Goal: Navigation & Orientation: Understand site structure

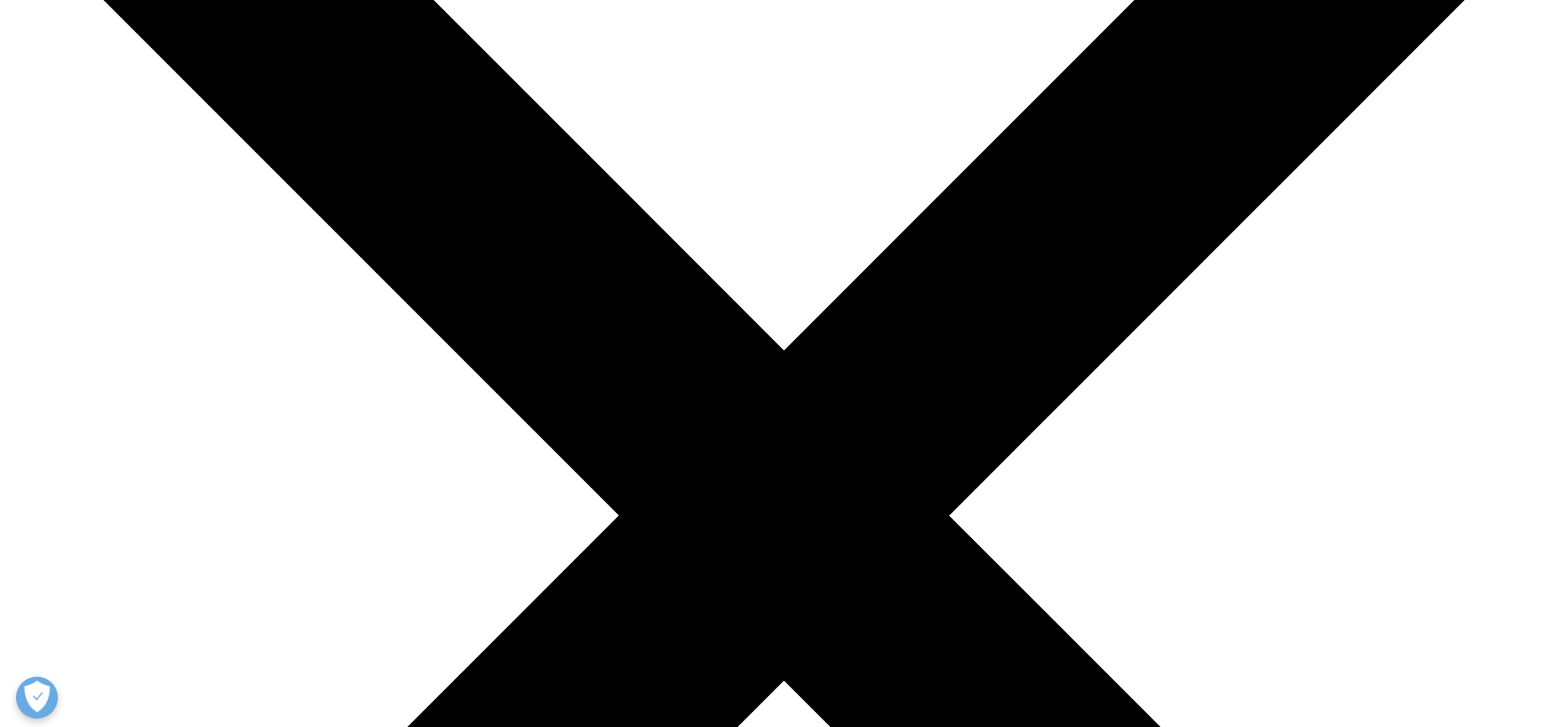
scroll to position [277, 0]
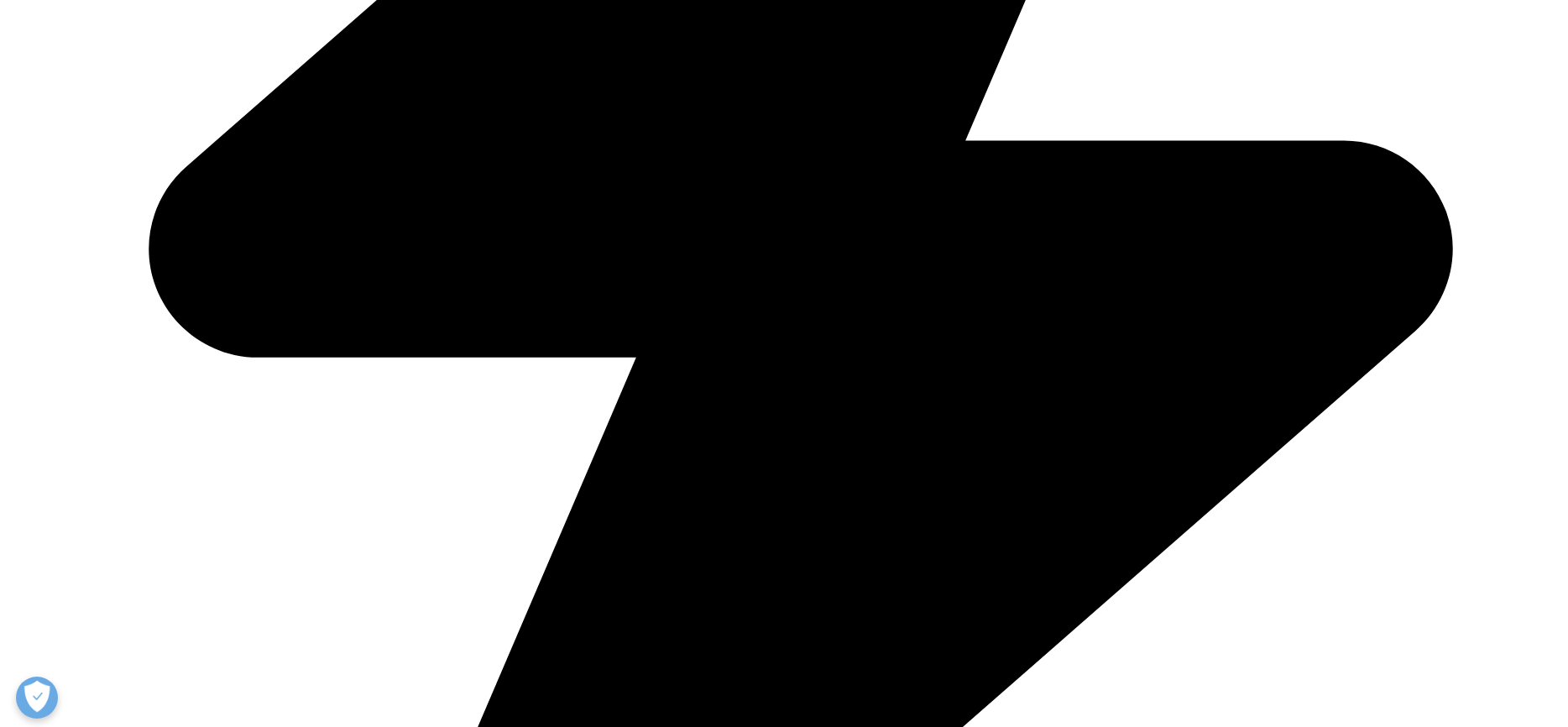
scroll to position [2852, 0]
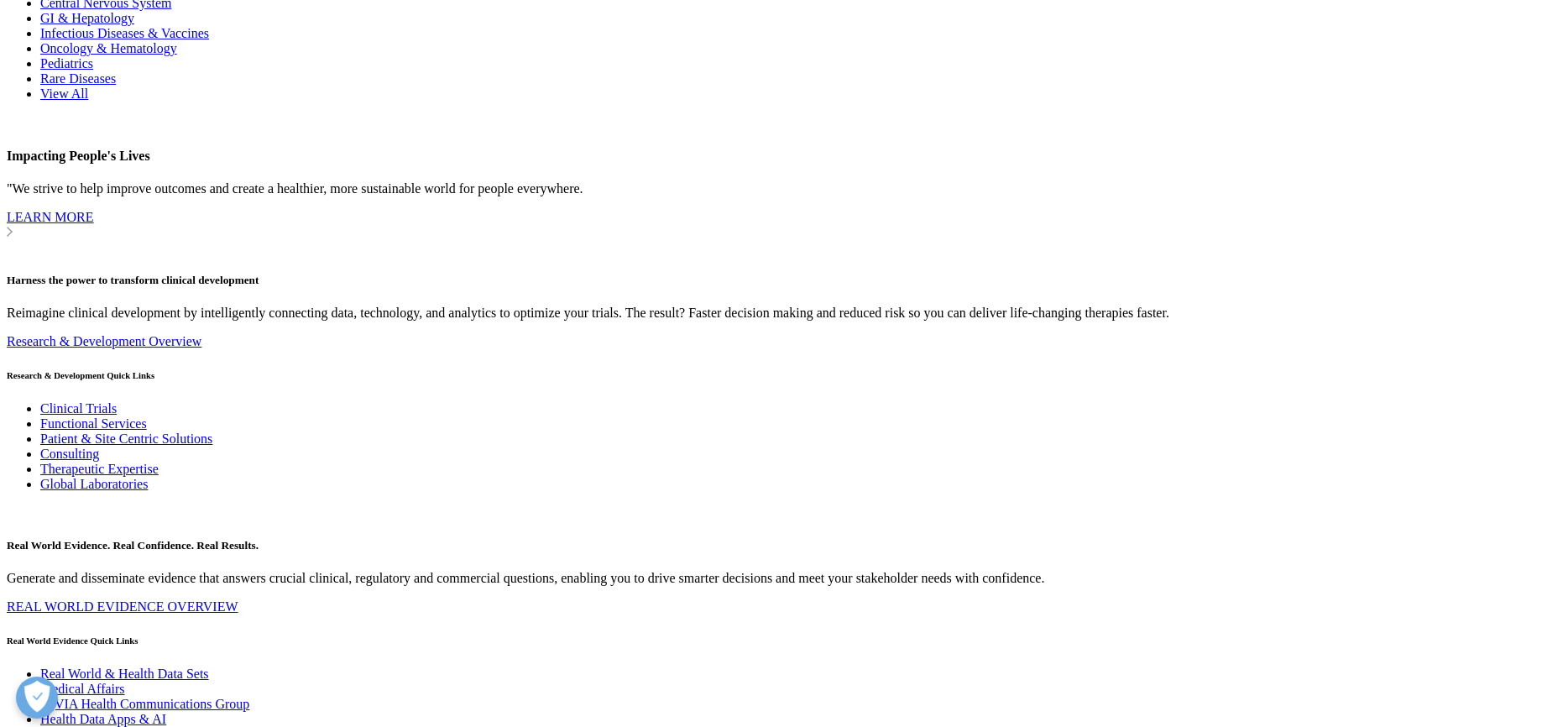
scroll to position [16764, 0]
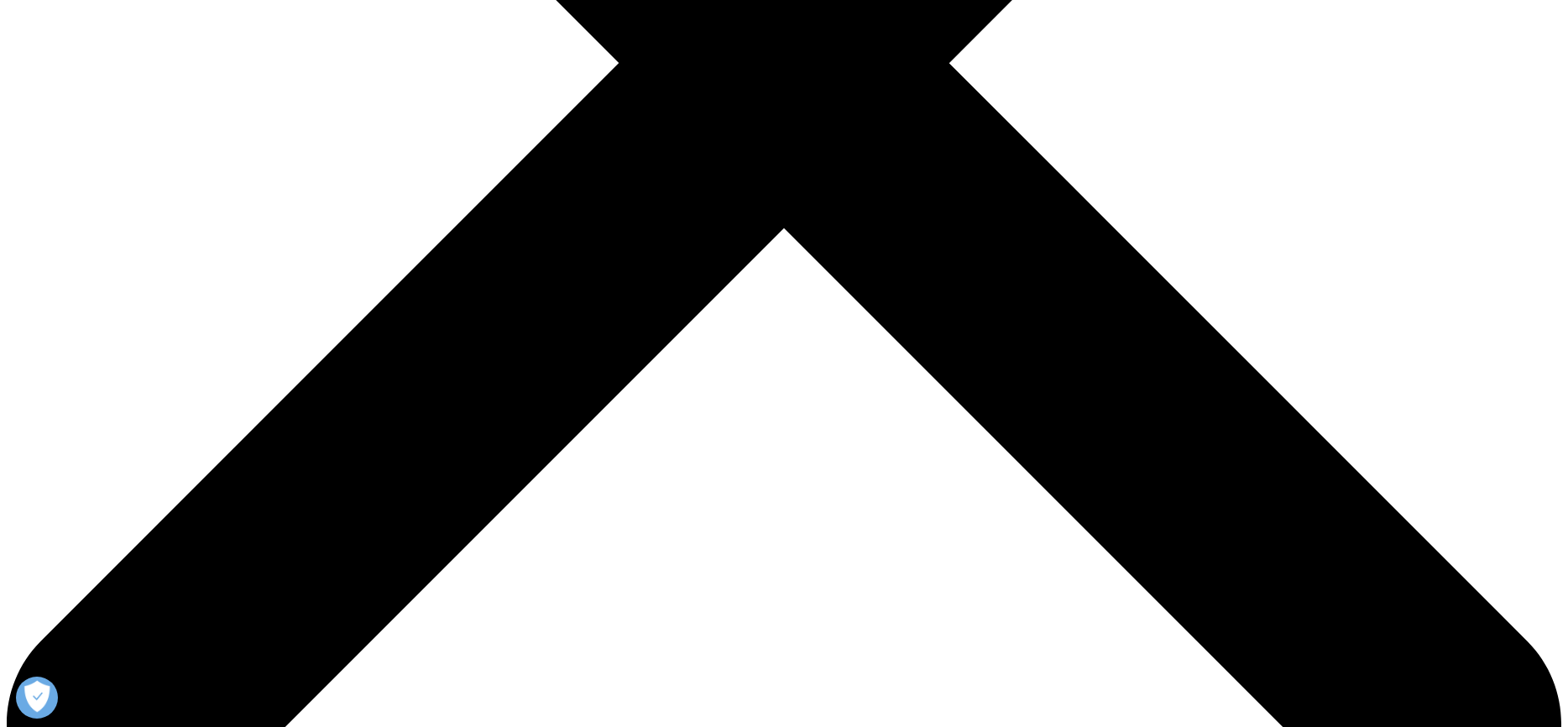
scroll to position [678, 0]
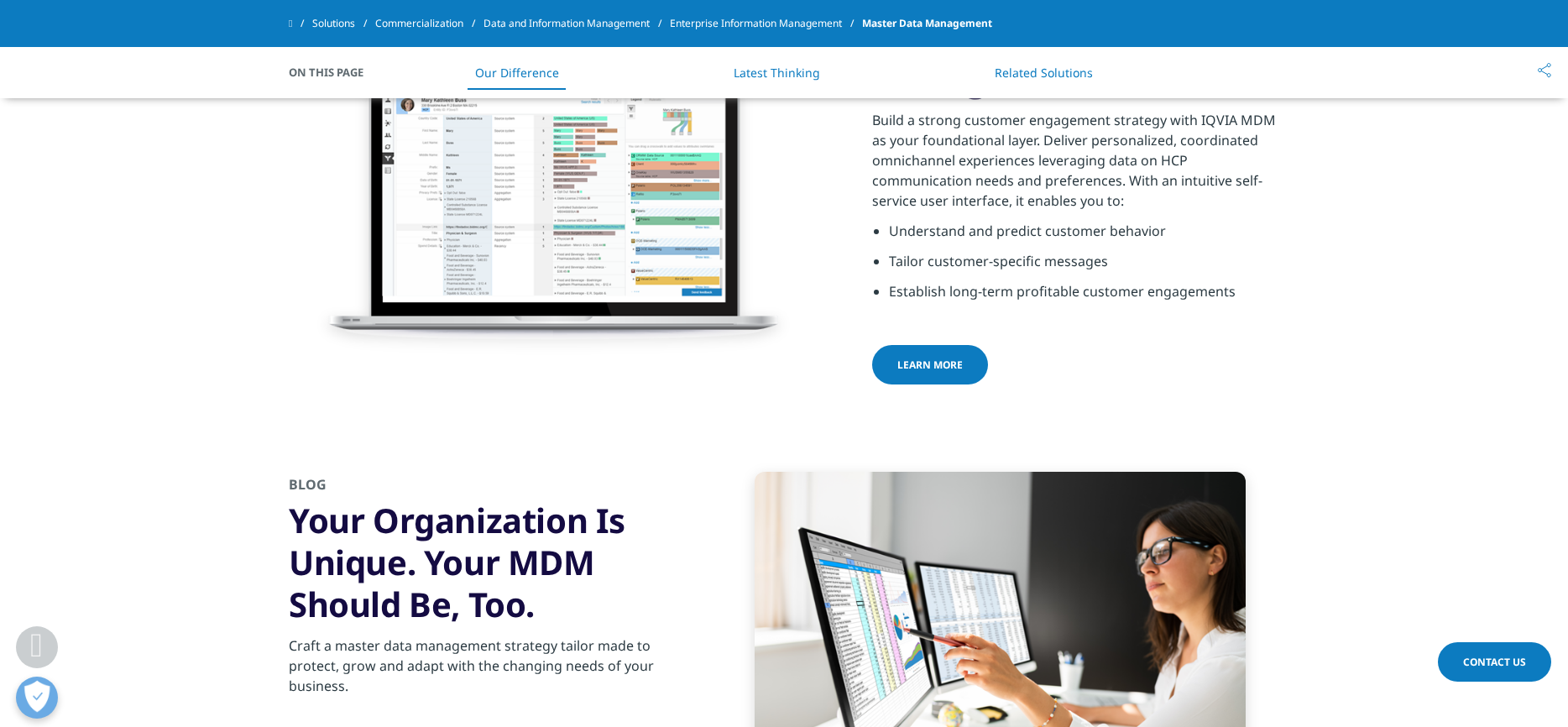
scroll to position [1596, 0]
